Goal: Task Accomplishment & Management: Manage account settings

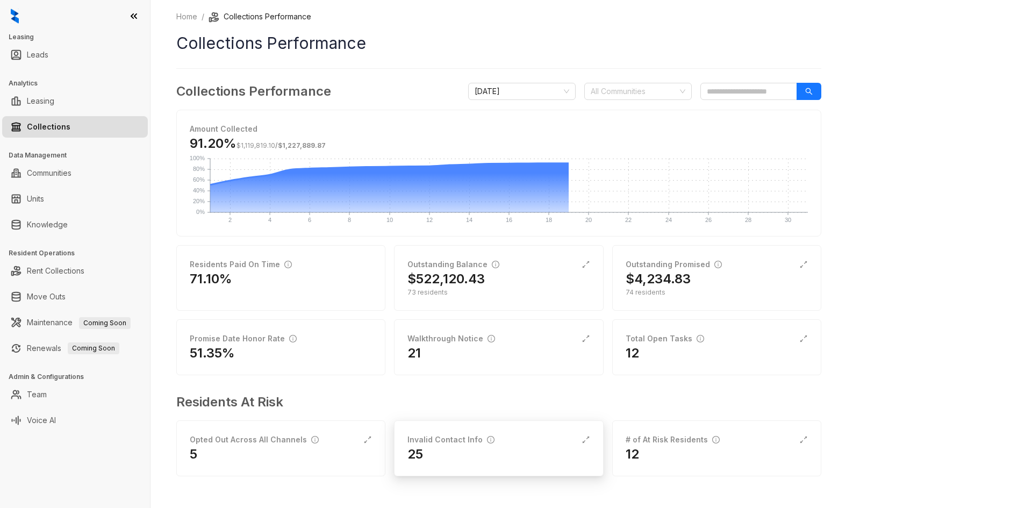
click at [513, 445] on div "Invalid Contact Info" at bounding box center [499, 440] width 182 height 12
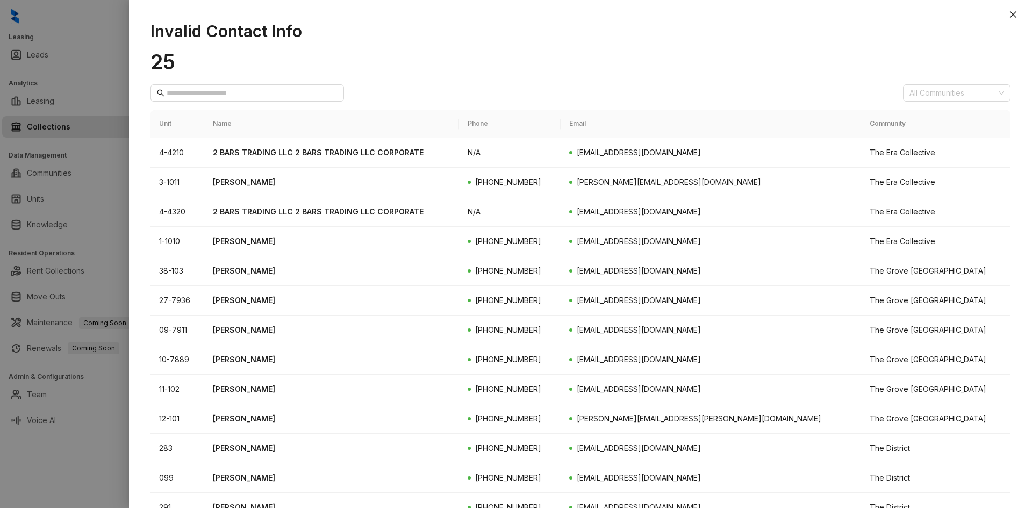
click at [1020, 17] on button "Close" at bounding box center [1013, 14] width 13 height 13
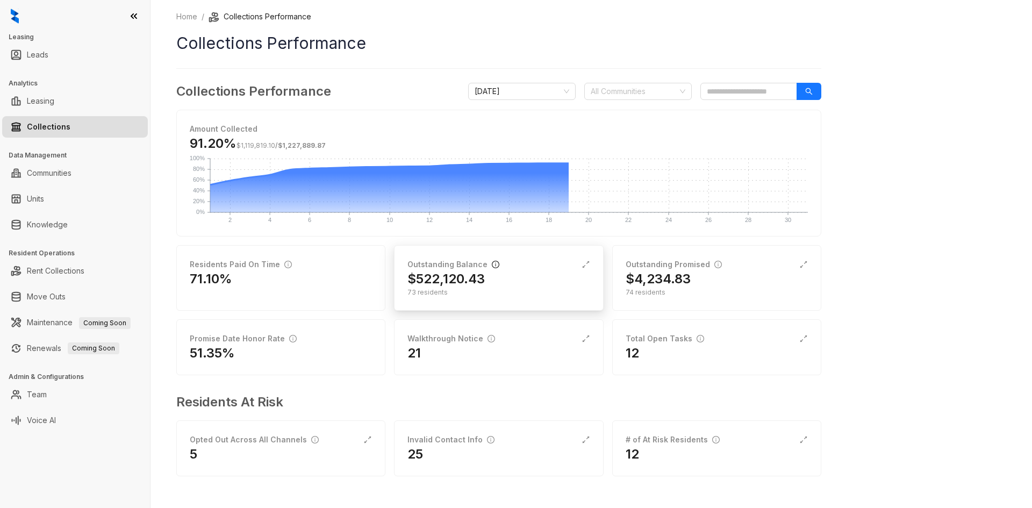
click at [492, 264] on icon "info-circle" at bounding box center [496, 265] width 8 height 8
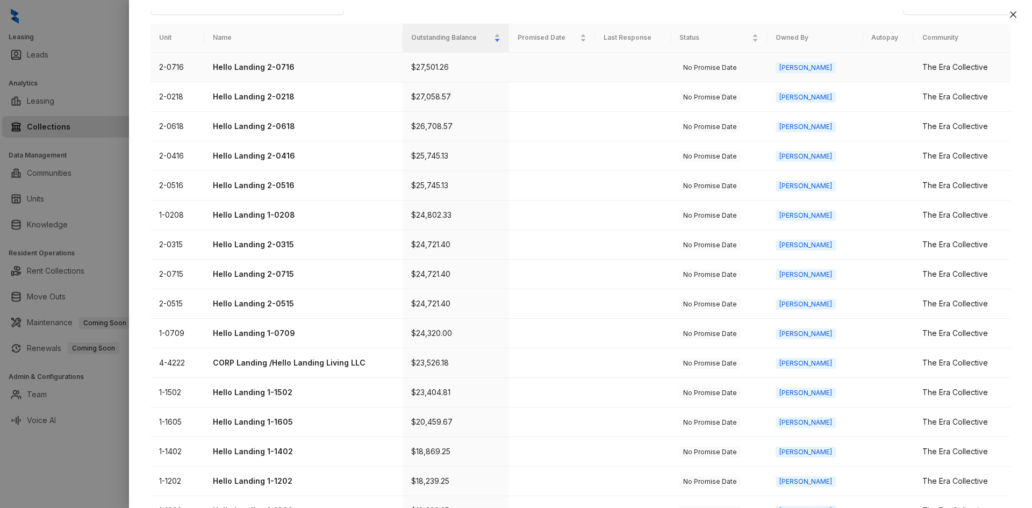
scroll to position [289, 0]
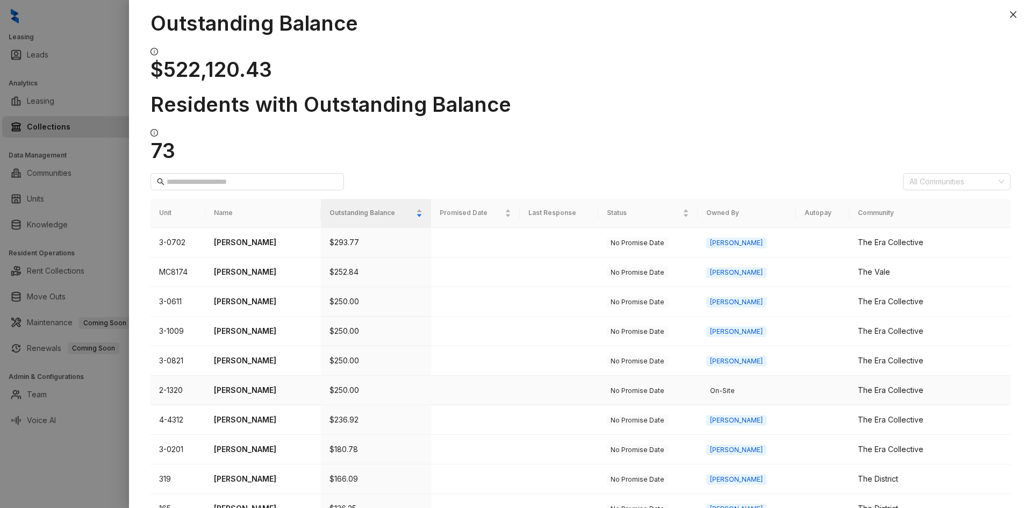
scroll to position [82, 0]
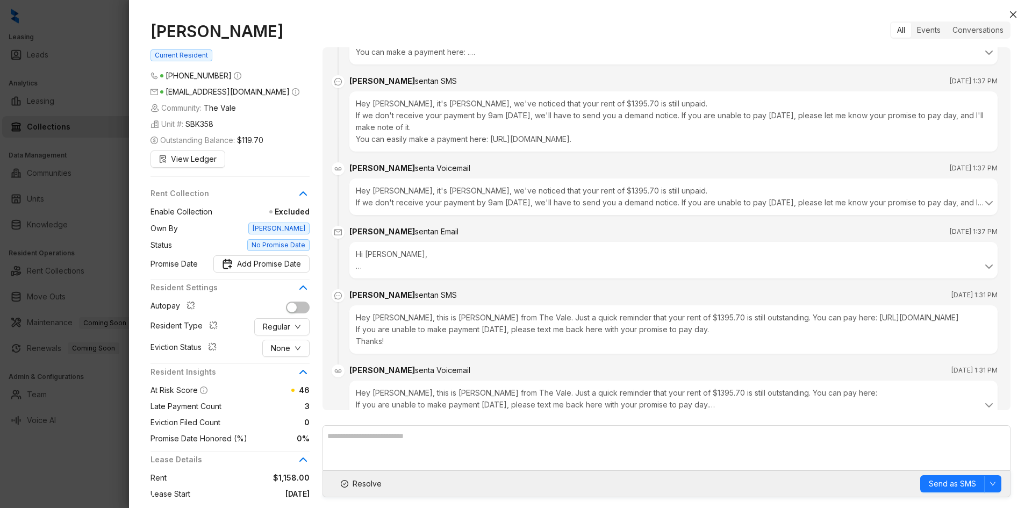
scroll to position [676, 0]
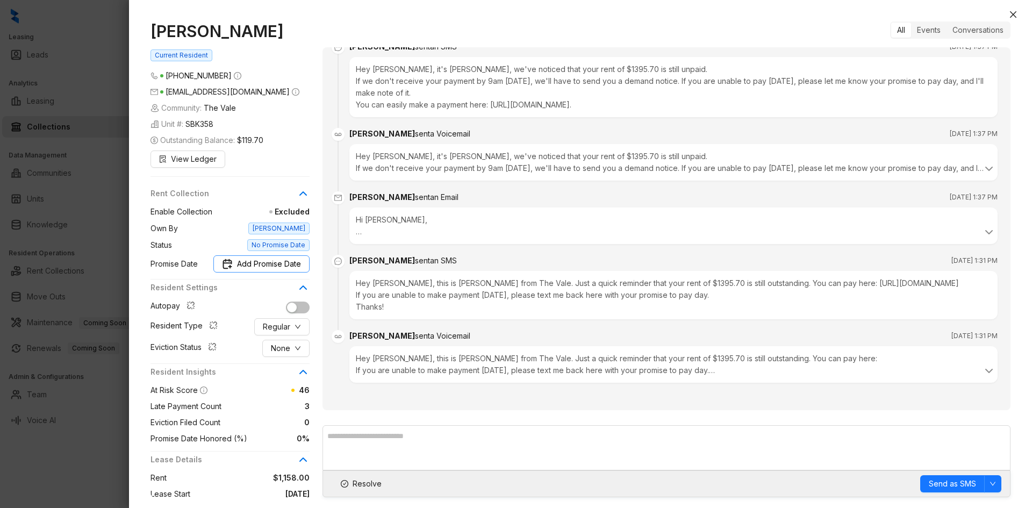
click at [290, 259] on span "Add Promise Date" at bounding box center [269, 264] width 64 height 12
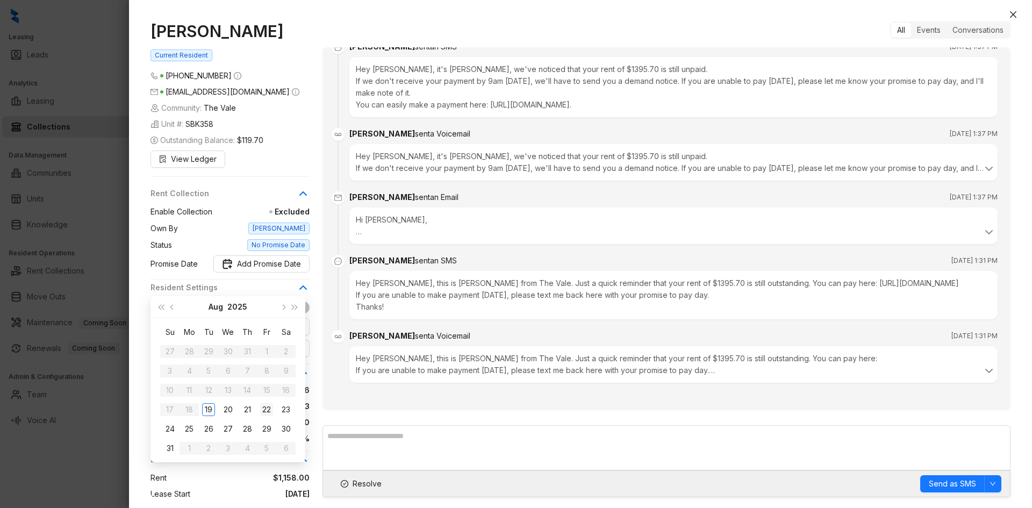
type input "**********"
click at [265, 408] on div "22" at bounding box center [266, 409] width 13 height 13
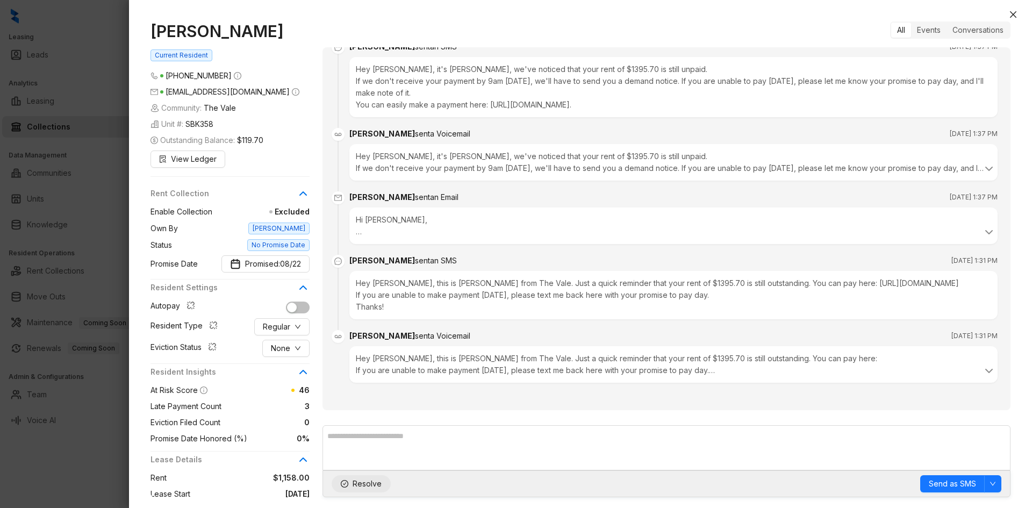
click at [365, 482] on span "Resolve" at bounding box center [367, 484] width 29 height 12
click at [1010, 13] on icon "close" at bounding box center [1013, 14] width 9 height 9
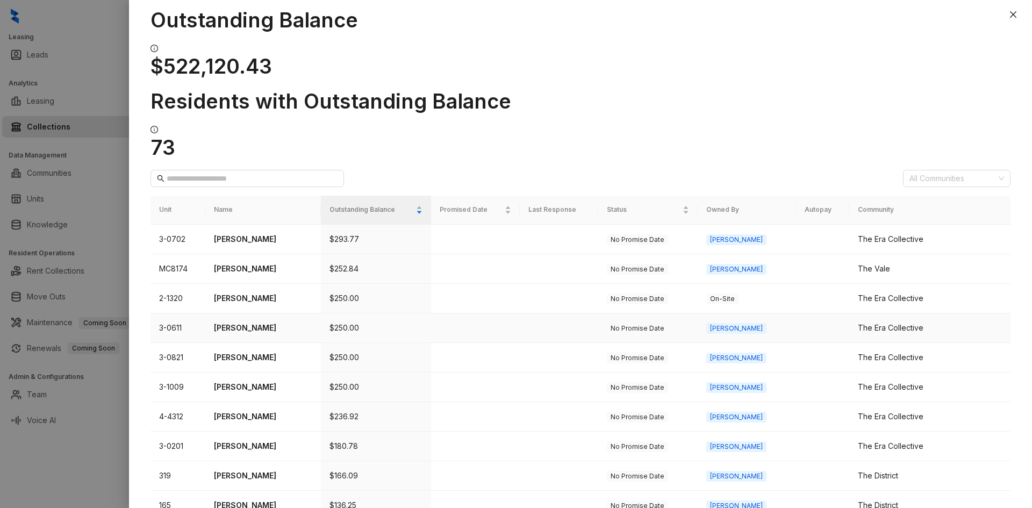
scroll to position [82, 0]
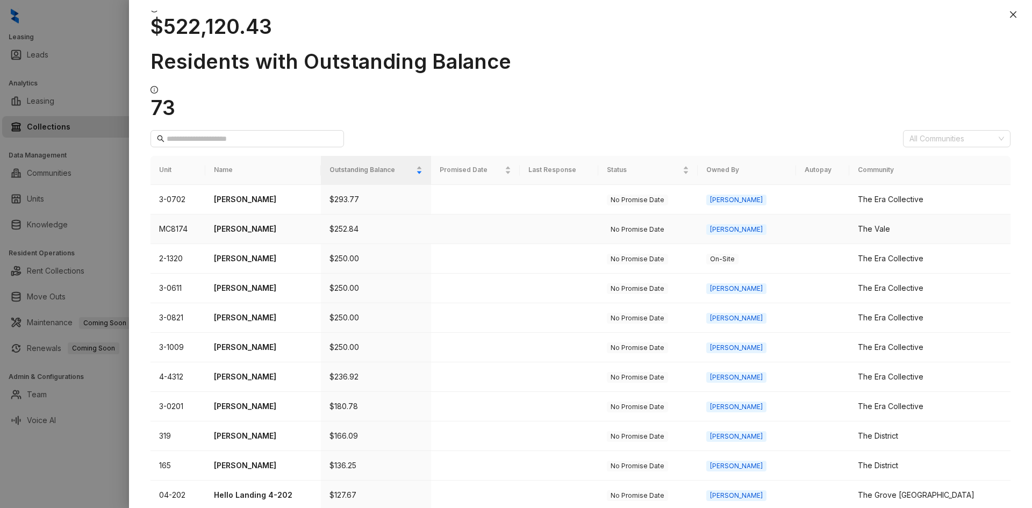
click at [249, 223] on p "[PERSON_NAME]" at bounding box center [263, 229] width 98 height 12
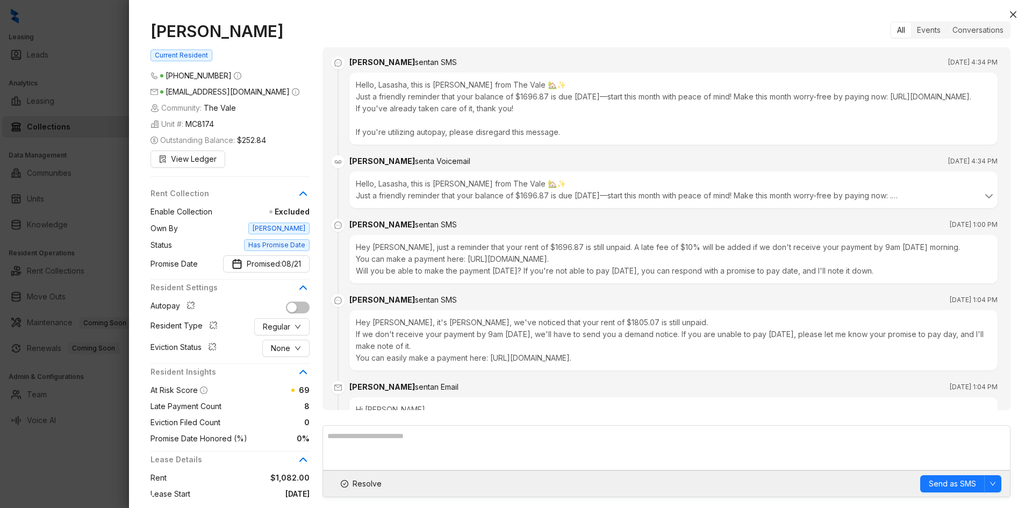
scroll to position [2169, 0]
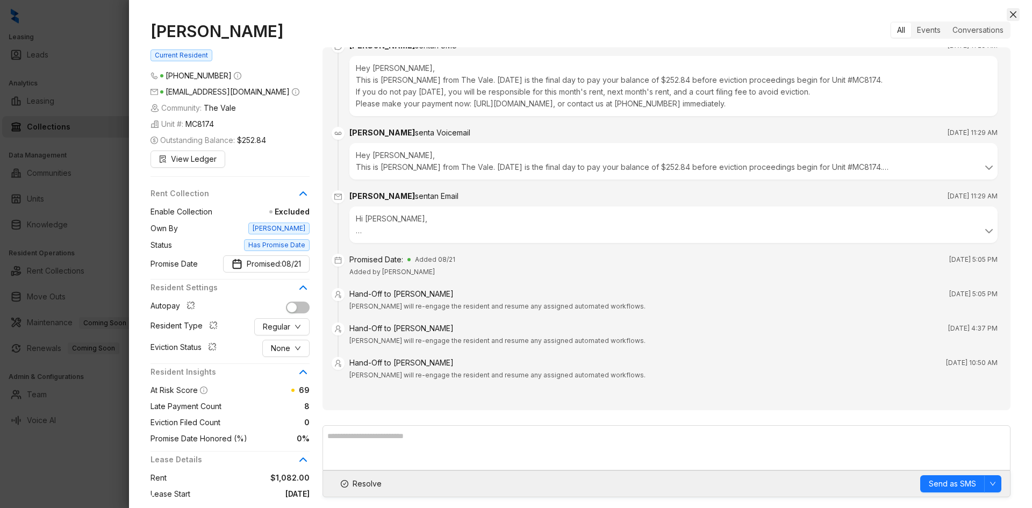
click at [1020, 16] on button "Close" at bounding box center [1013, 14] width 13 height 13
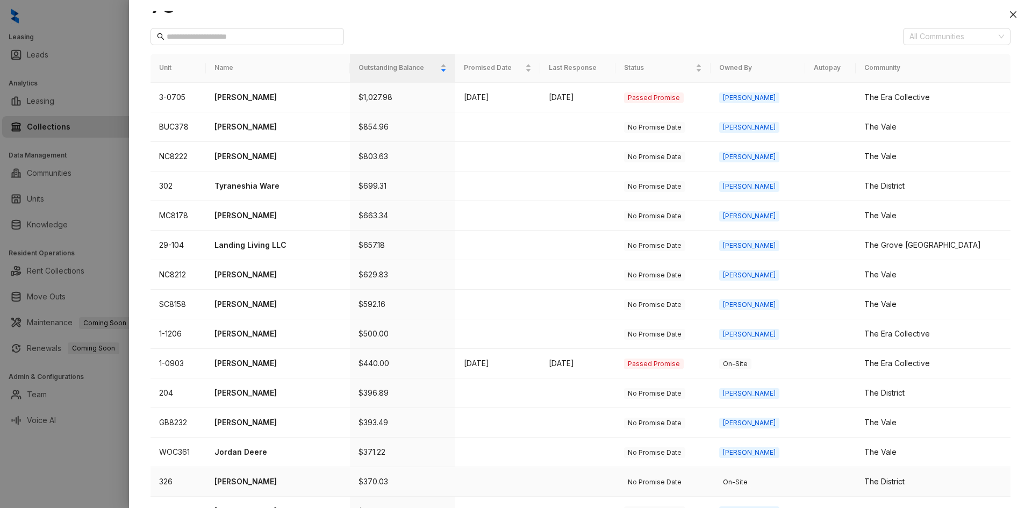
scroll to position [289, 0]
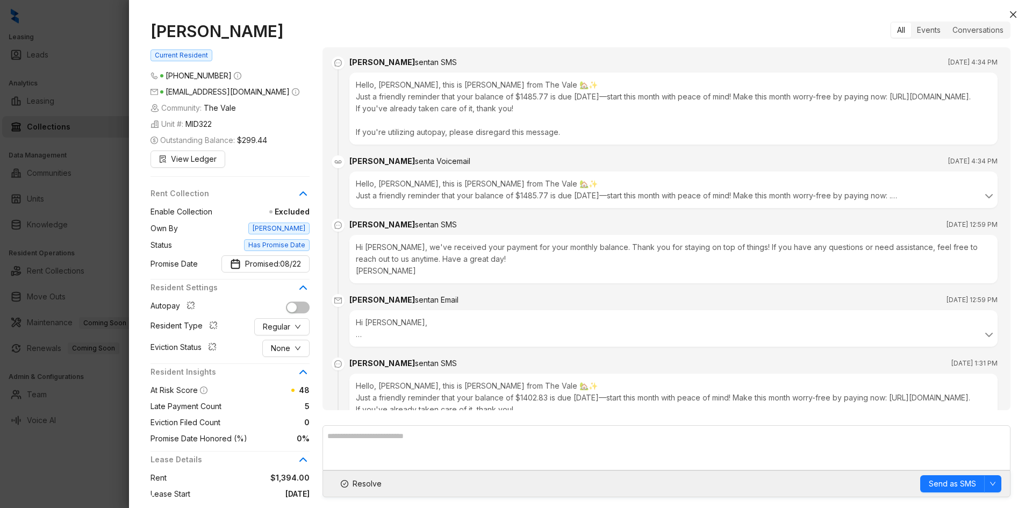
scroll to position [1070, 0]
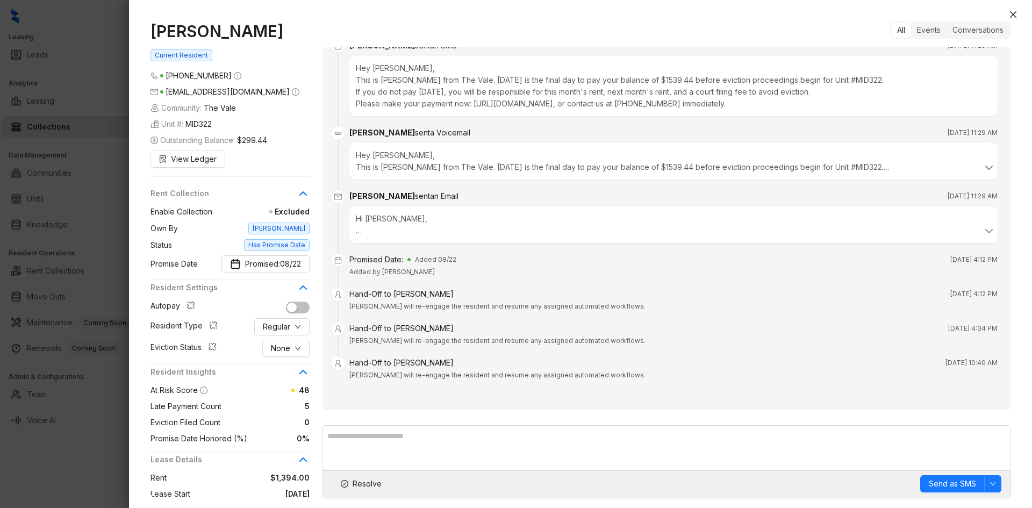
drag, startPoint x: 1015, startPoint y: 11, endPoint x: 971, endPoint y: 26, distance: 46.9
click at [1015, 11] on icon "close" at bounding box center [1013, 14] width 9 height 9
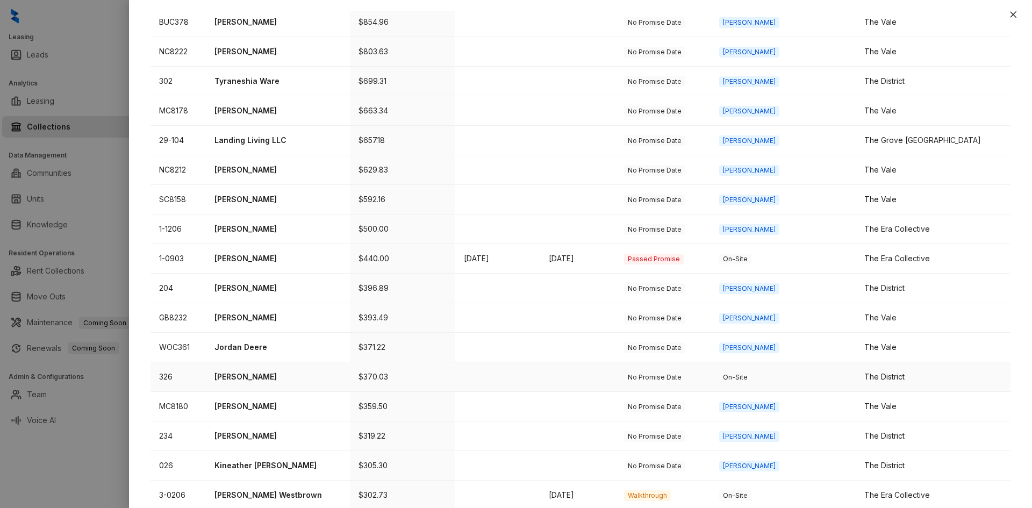
click at [262, 371] on p "[PERSON_NAME]" at bounding box center [278, 377] width 127 height 12
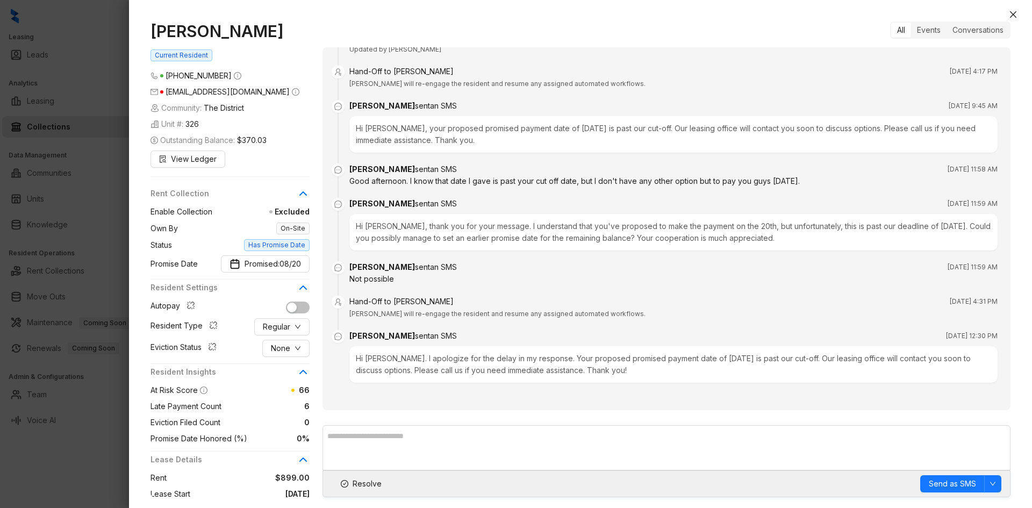
scroll to position [2782, 0]
click at [1017, 14] on icon "close" at bounding box center [1013, 14] width 9 height 9
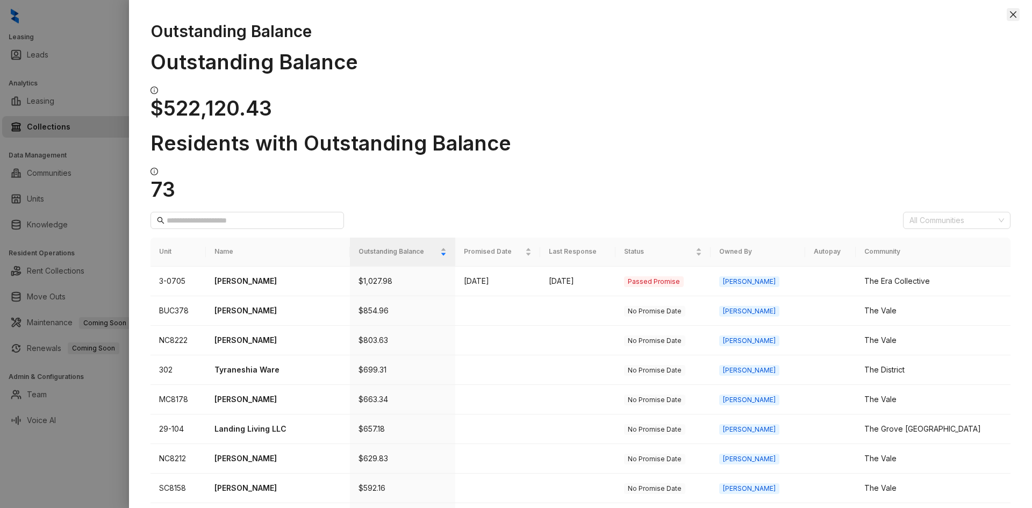
click at [1013, 15] on icon "close" at bounding box center [1013, 14] width 9 height 9
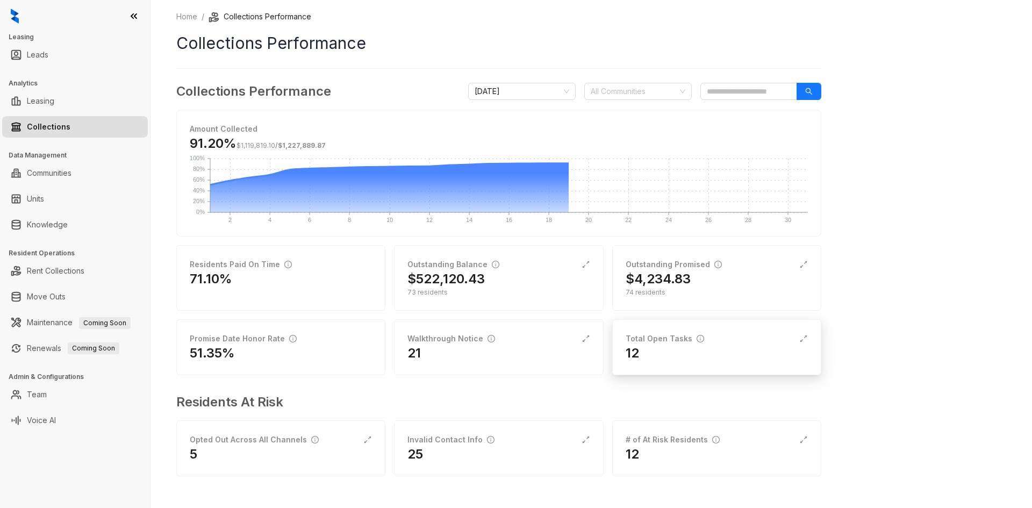
click at [699, 355] on div "12" at bounding box center [717, 353] width 182 height 17
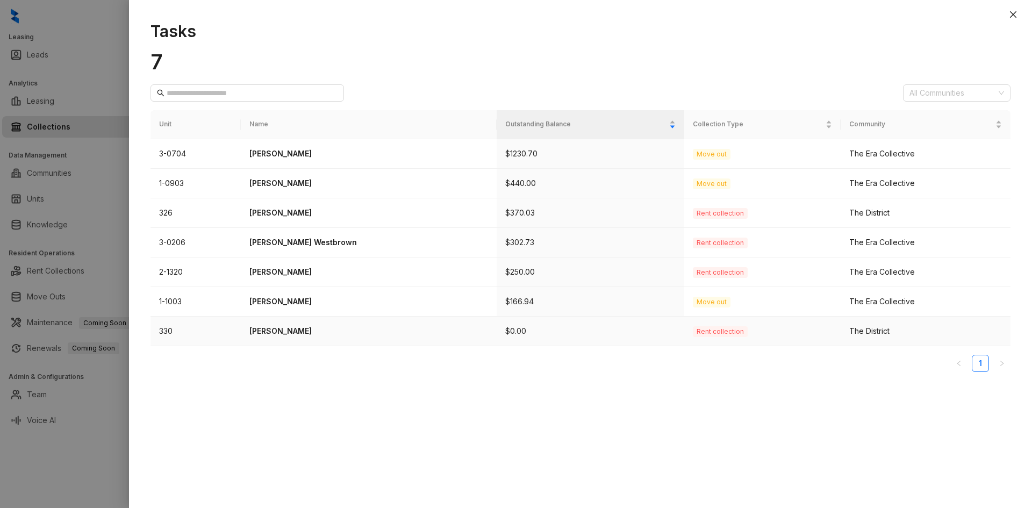
click at [311, 332] on p "[PERSON_NAME]" at bounding box center [369, 331] width 239 height 12
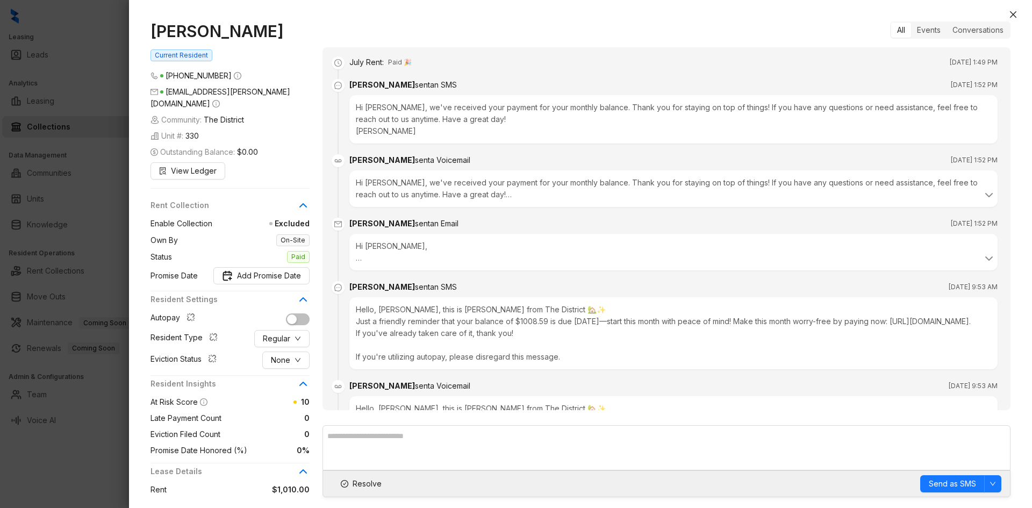
scroll to position [351, 0]
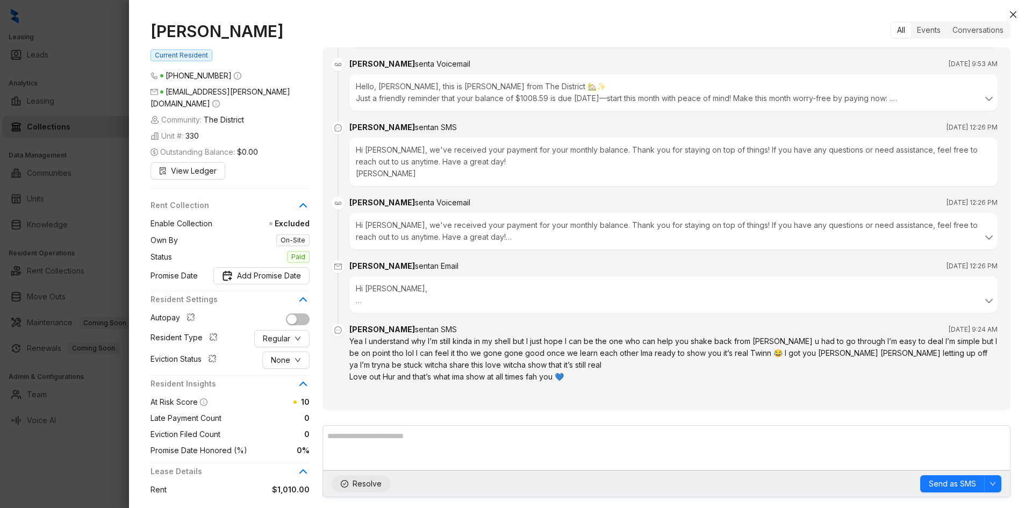
click at [357, 485] on span "Resolve" at bounding box center [367, 484] width 29 height 12
drag, startPoint x: 1014, startPoint y: 15, endPoint x: 825, endPoint y: 72, distance: 196.8
click at [1014, 15] on icon "close" at bounding box center [1013, 14] width 6 height 6
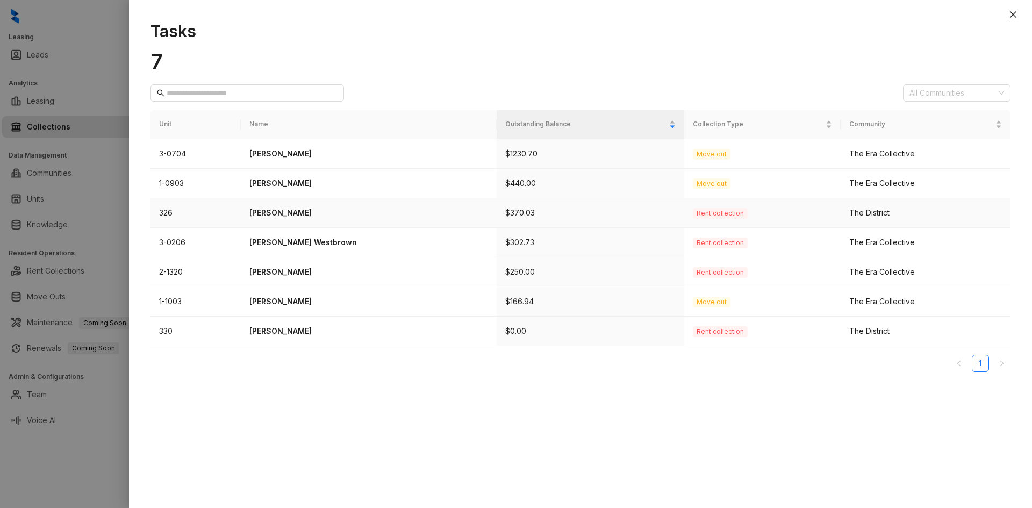
click at [277, 211] on p "[PERSON_NAME]" at bounding box center [369, 213] width 239 height 12
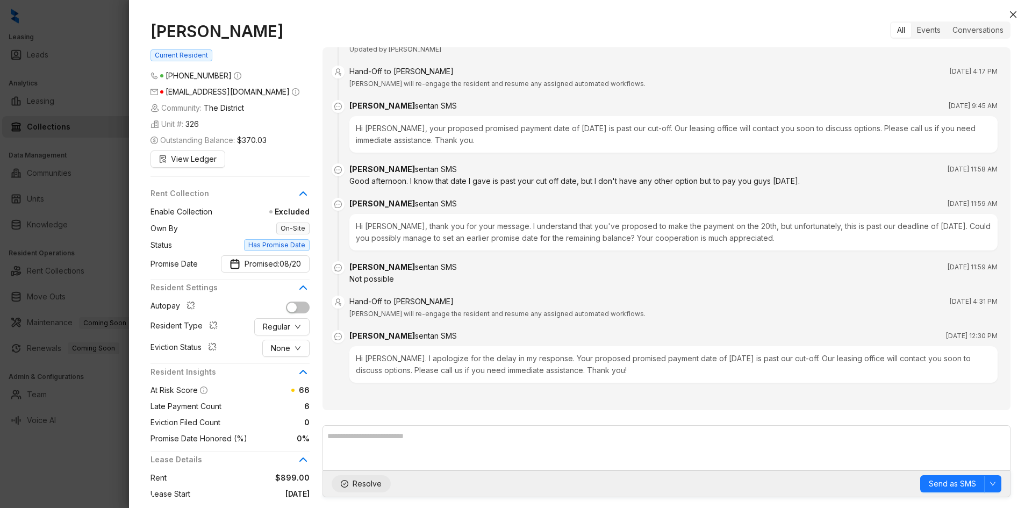
click at [370, 486] on span "Resolve" at bounding box center [367, 484] width 29 height 12
click at [1013, 11] on icon "close" at bounding box center [1013, 14] width 9 height 9
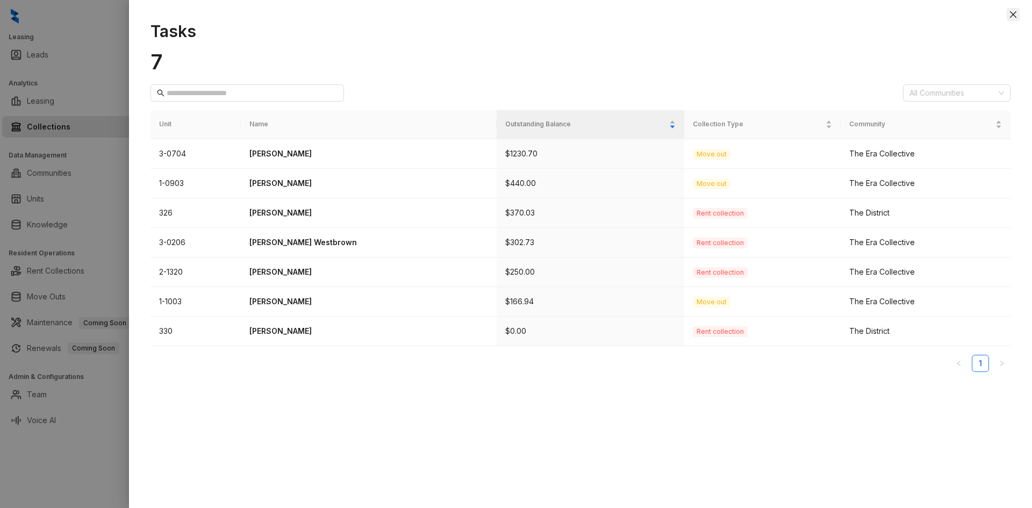
click at [1019, 12] on button "Close" at bounding box center [1013, 14] width 13 height 13
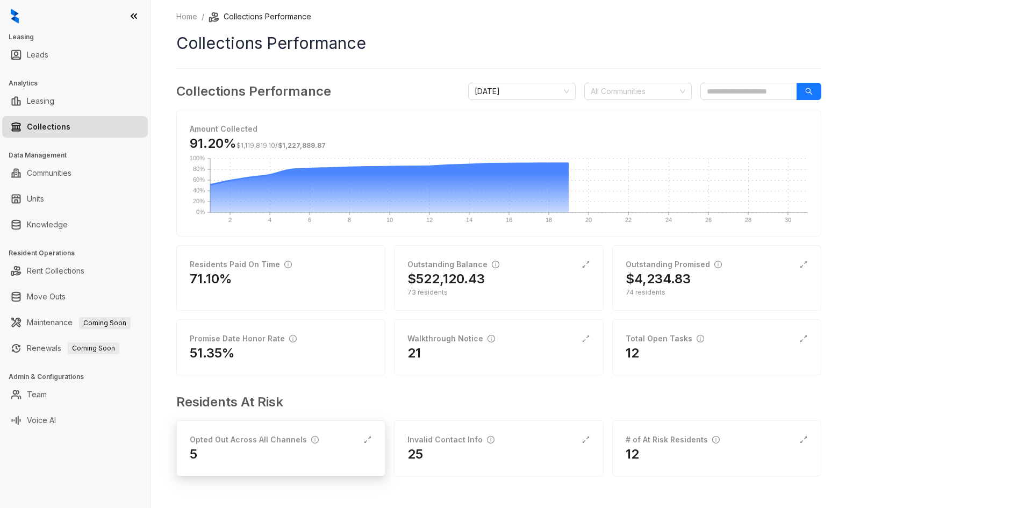
click at [232, 447] on div "5" at bounding box center [281, 454] width 182 height 17
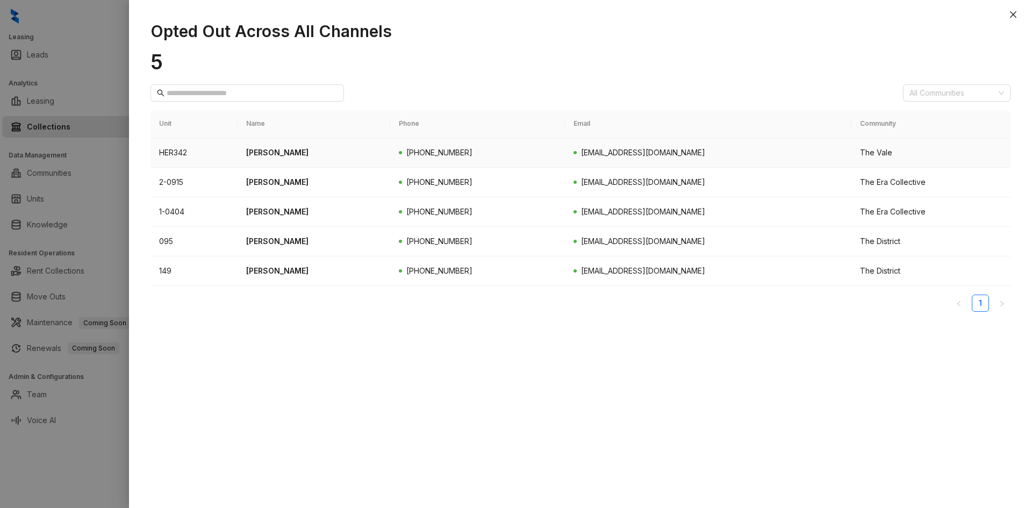
click at [275, 152] on p "[PERSON_NAME]" at bounding box center [314, 153] width 136 height 12
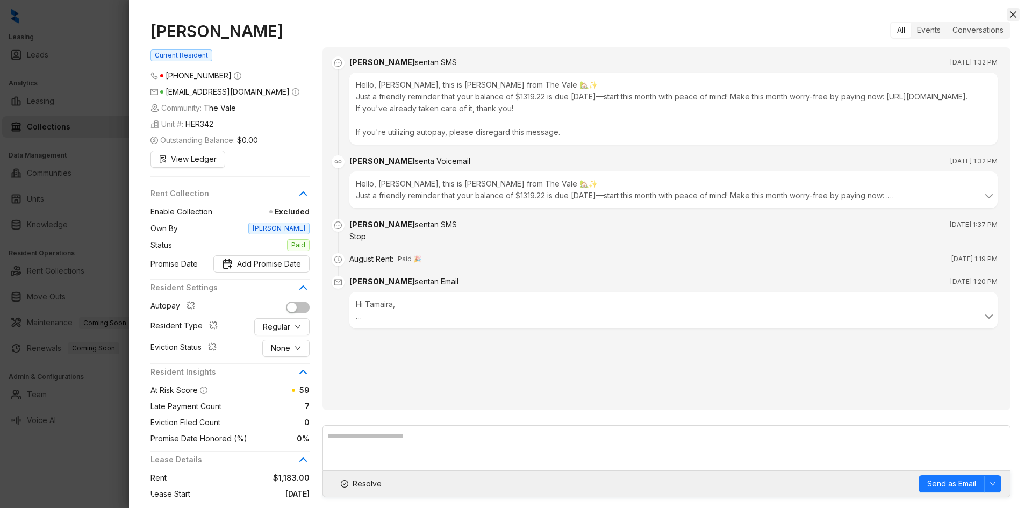
click at [1016, 17] on icon "close" at bounding box center [1013, 14] width 6 height 6
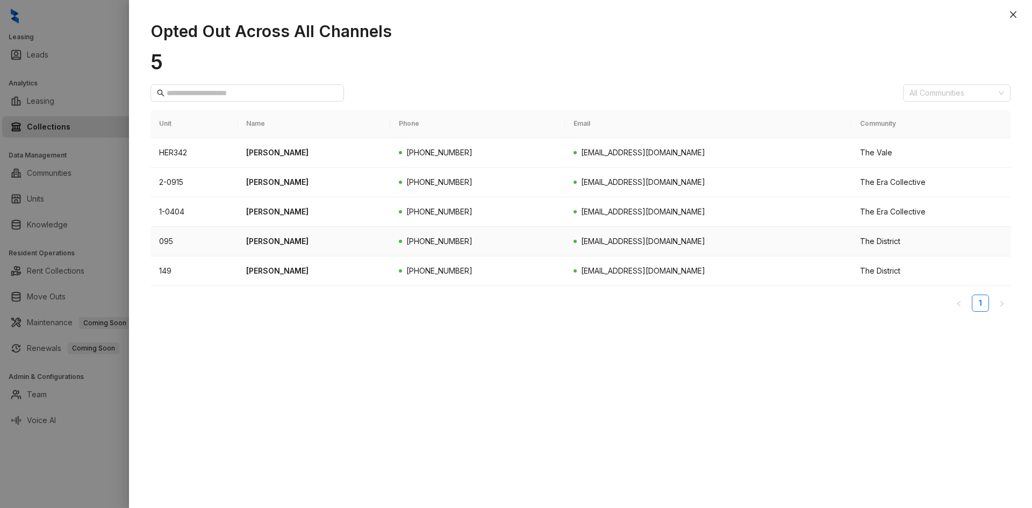
click at [280, 246] on p "[PERSON_NAME]" at bounding box center [314, 242] width 136 height 12
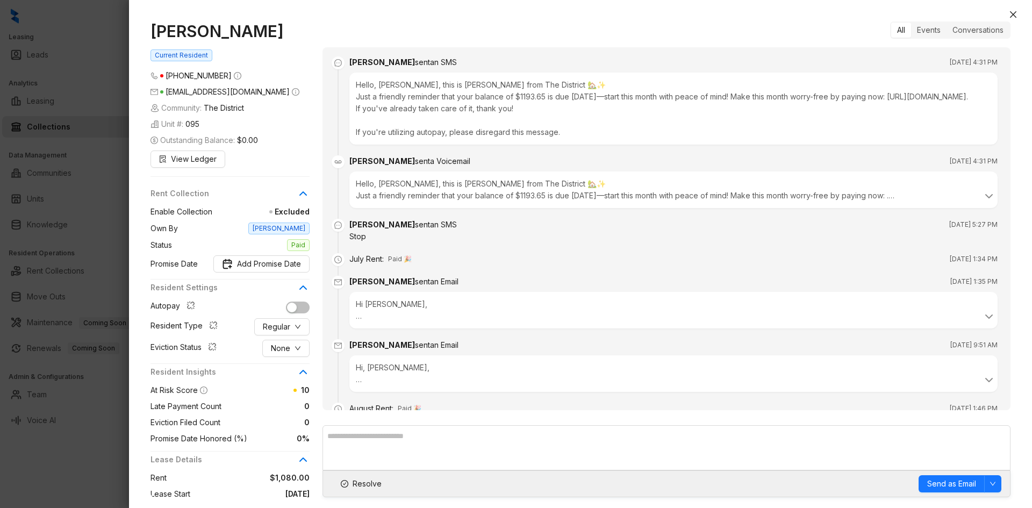
scroll to position [124, 0]
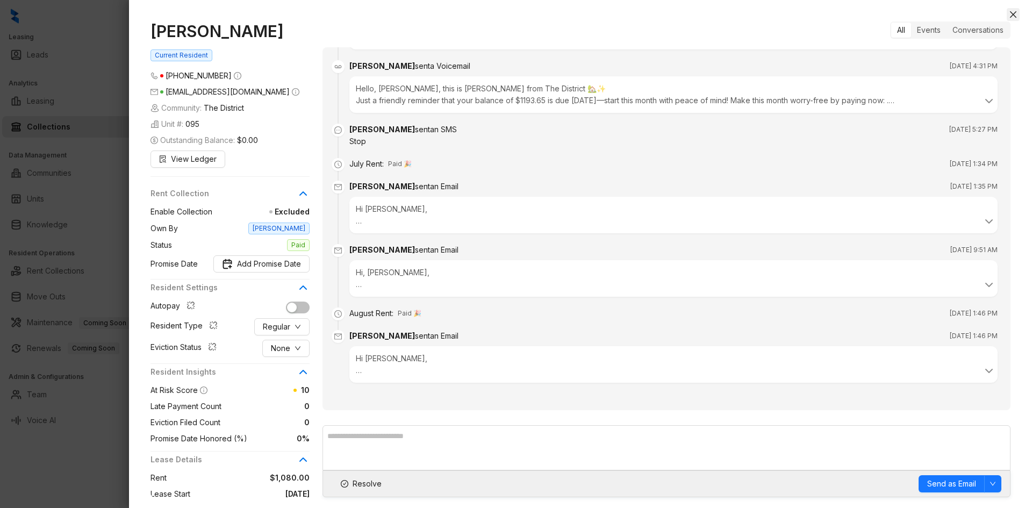
click at [1012, 13] on icon "close" at bounding box center [1013, 14] width 6 height 6
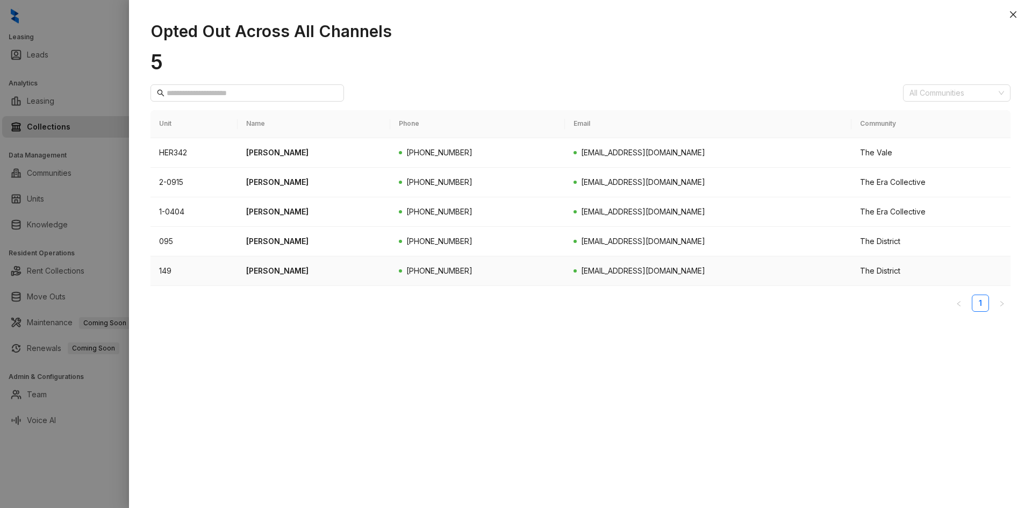
click at [260, 274] on p "[PERSON_NAME]" at bounding box center [314, 271] width 136 height 12
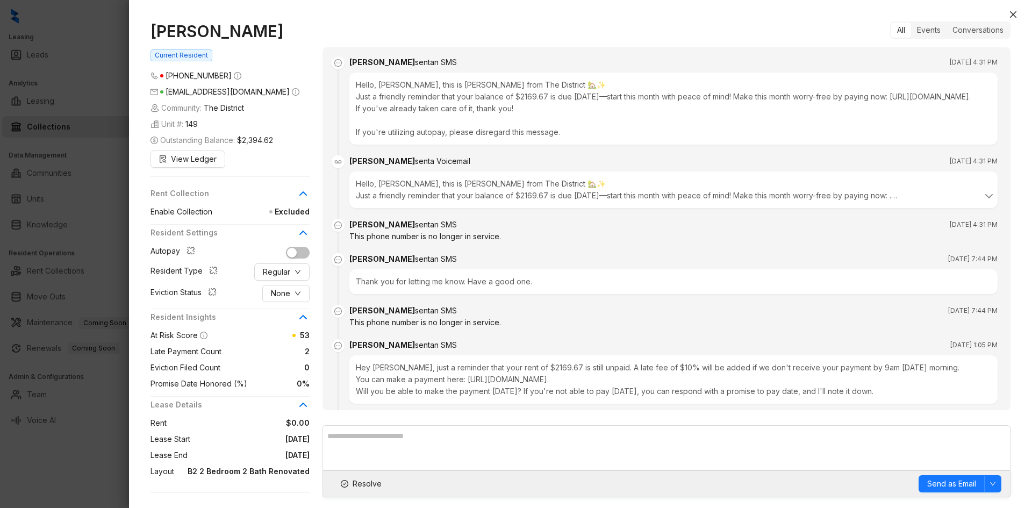
scroll to position [805, 0]
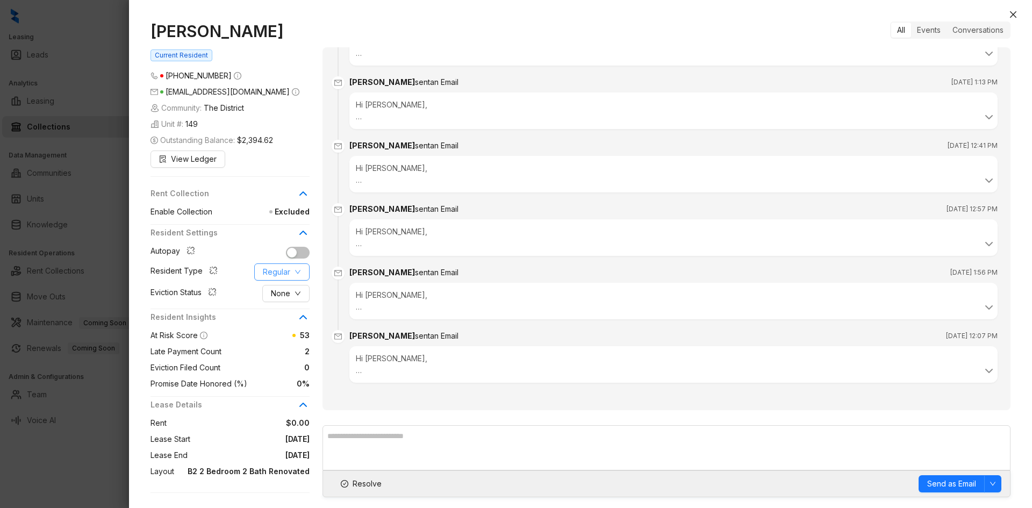
click at [287, 278] on span "Regular" at bounding box center [276, 272] width 27 height 12
click at [286, 300] on span "None" at bounding box center [280, 294] width 19 height 12
click at [1009, 15] on icon "close" at bounding box center [1013, 14] width 9 height 9
